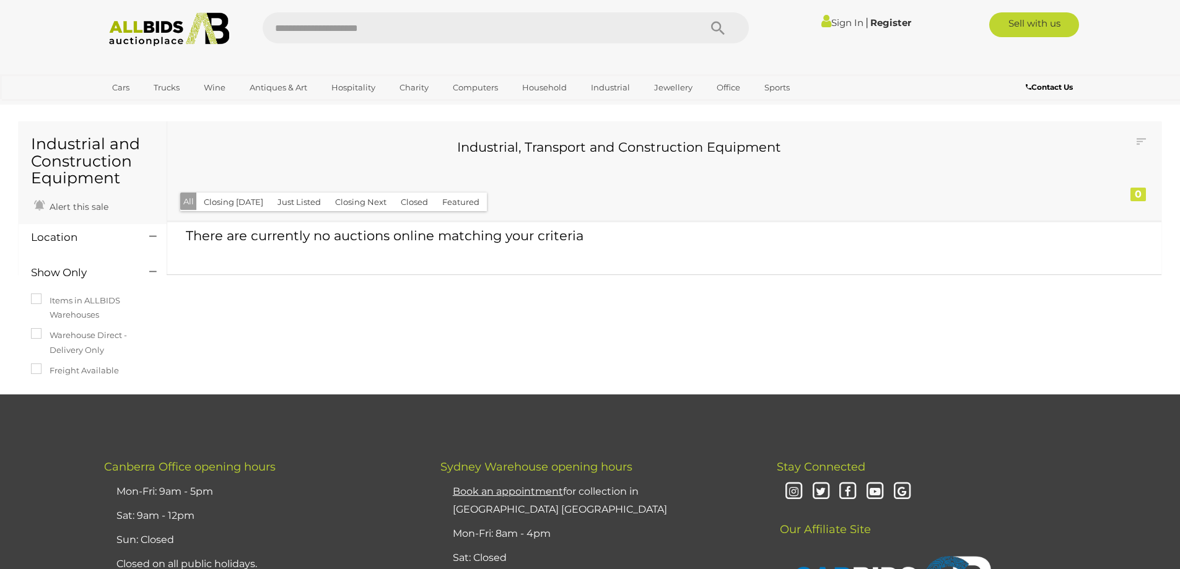
click at [138, 29] on img at bounding box center [169, 29] width 134 height 34
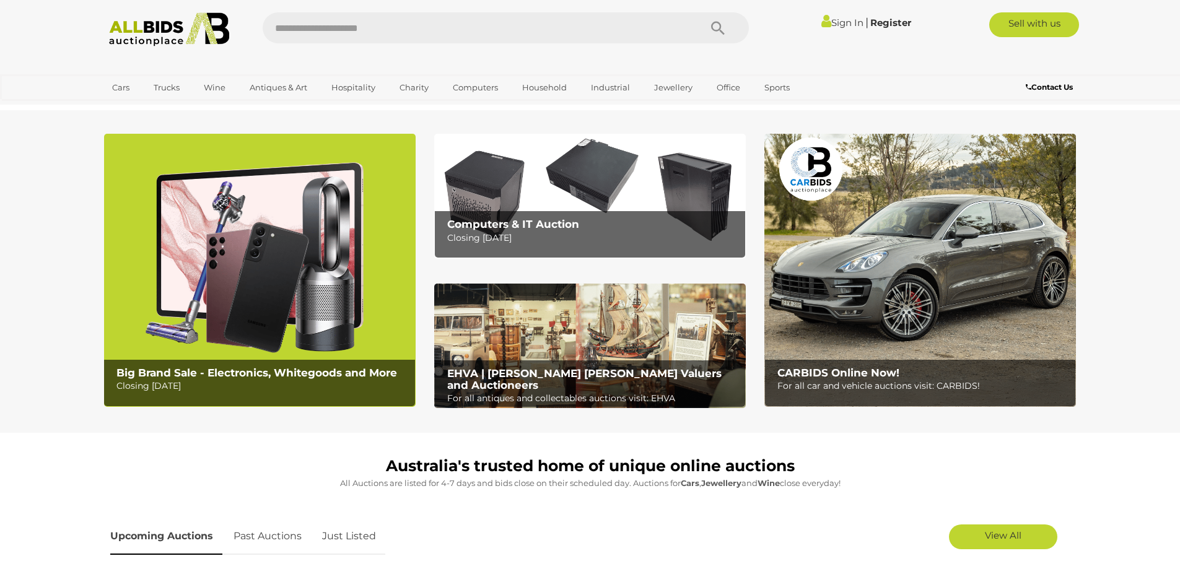
scroll to position [62, 0]
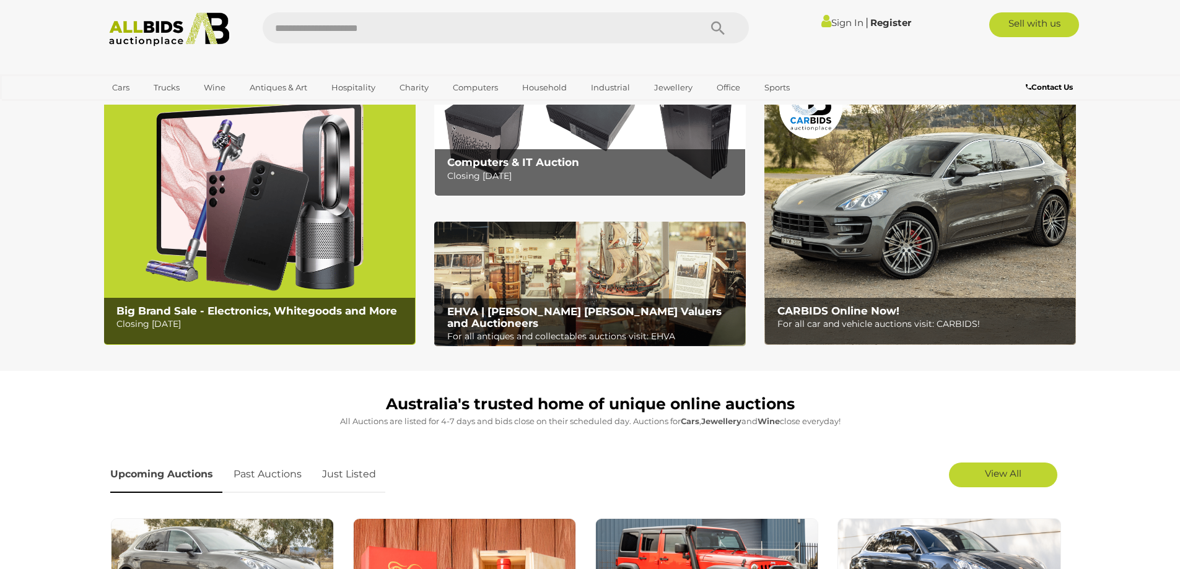
click at [302, 239] on img at bounding box center [260, 208] width 312 height 273
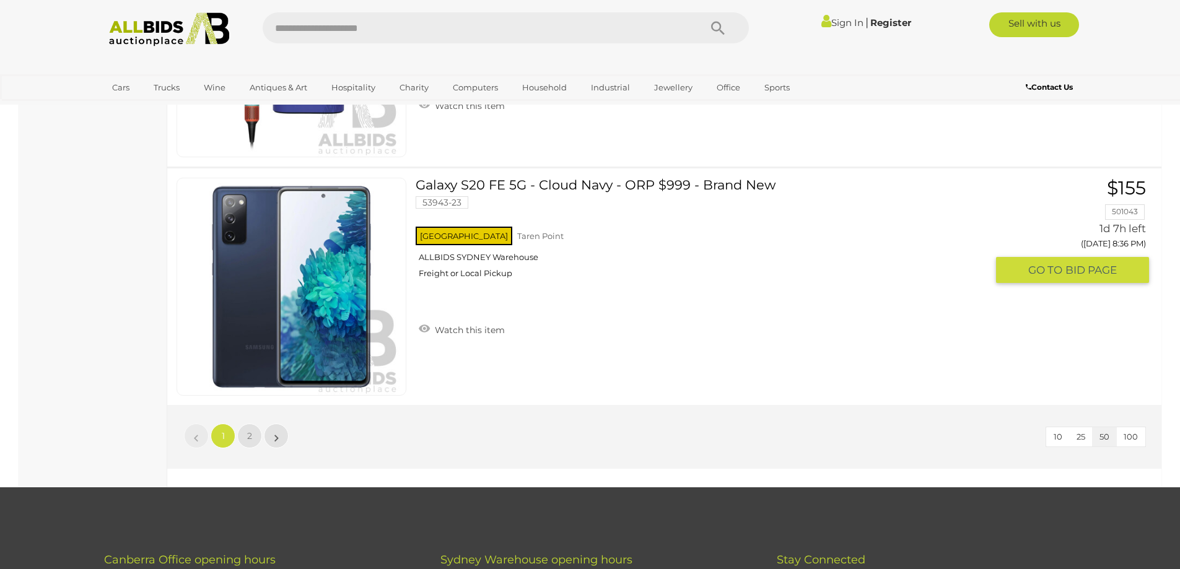
scroll to position [11708, 0]
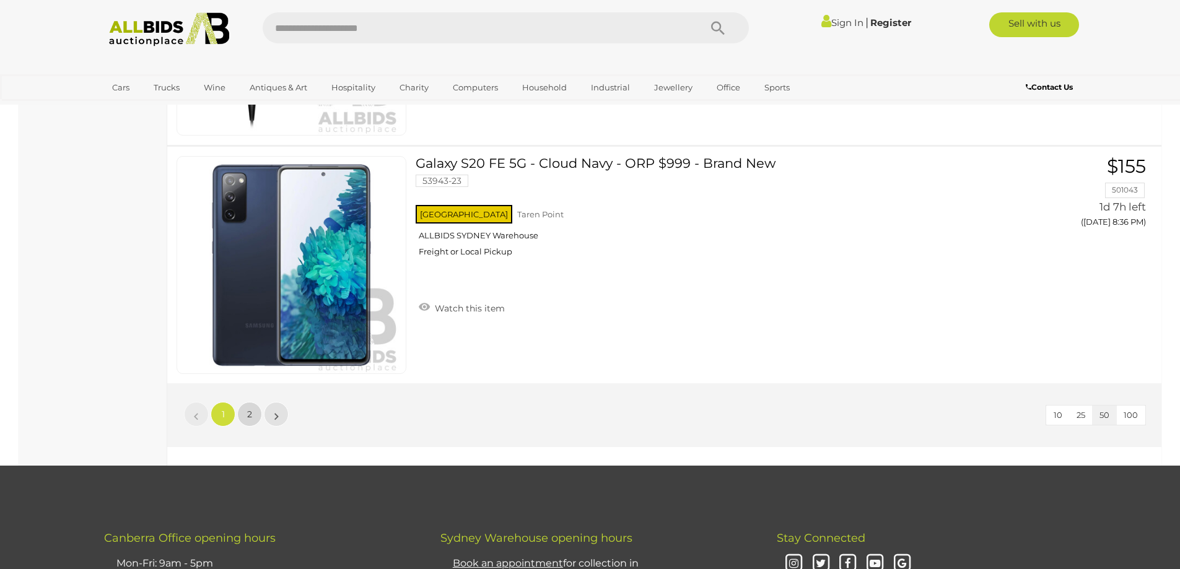
click at [248, 414] on span "2" at bounding box center [249, 414] width 5 height 11
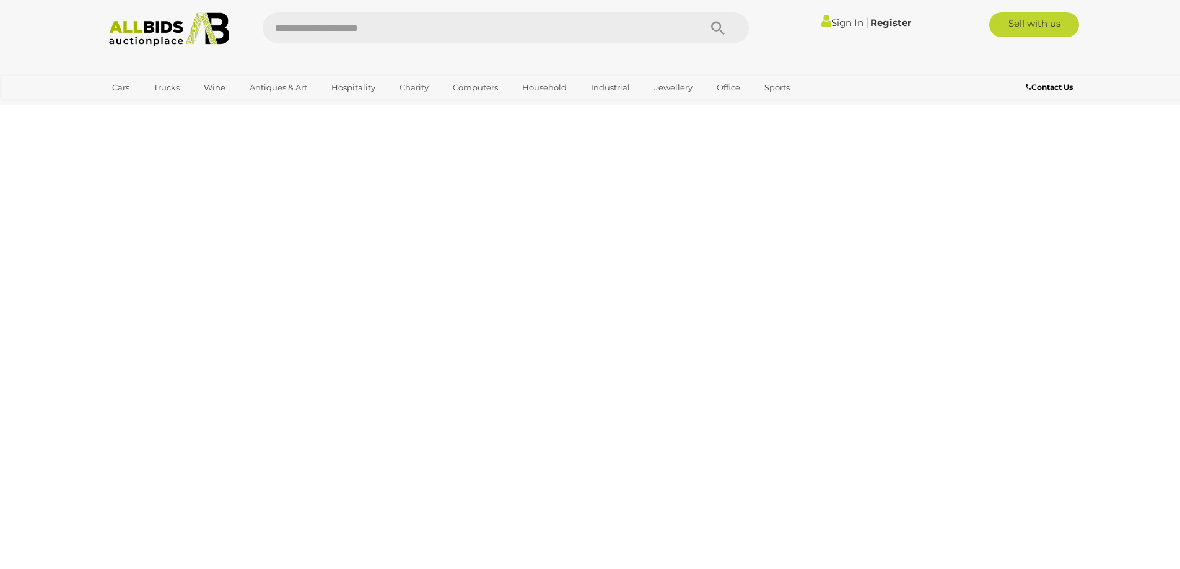
scroll to position [43, 0]
